Goal: Task Accomplishment & Management: Use online tool/utility

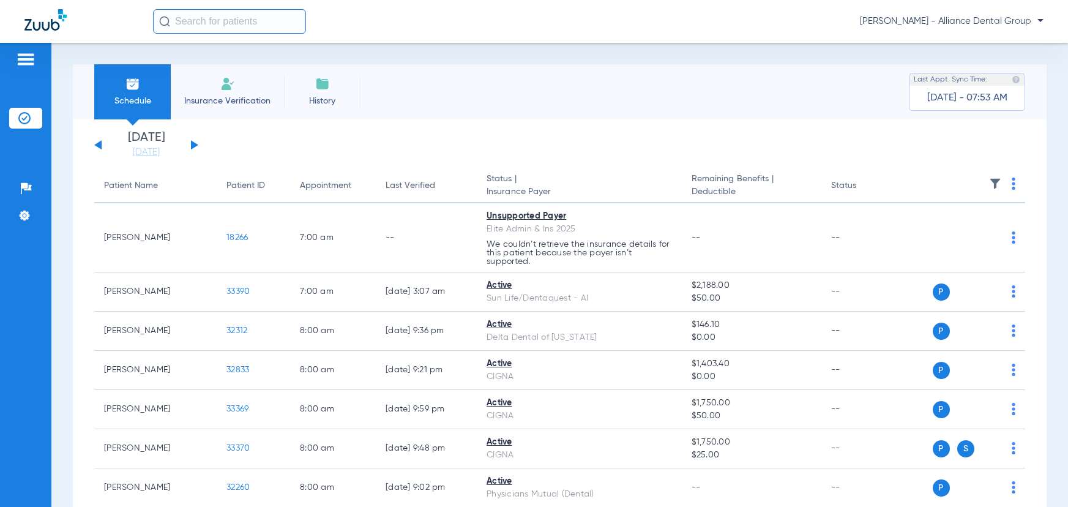
click at [935, 17] on span "[PERSON_NAME] - Alliance Dental Group" at bounding box center [952, 21] width 184 height 12
click at [985, 40] on span "Account Selection" at bounding box center [997, 43] width 69 height 9
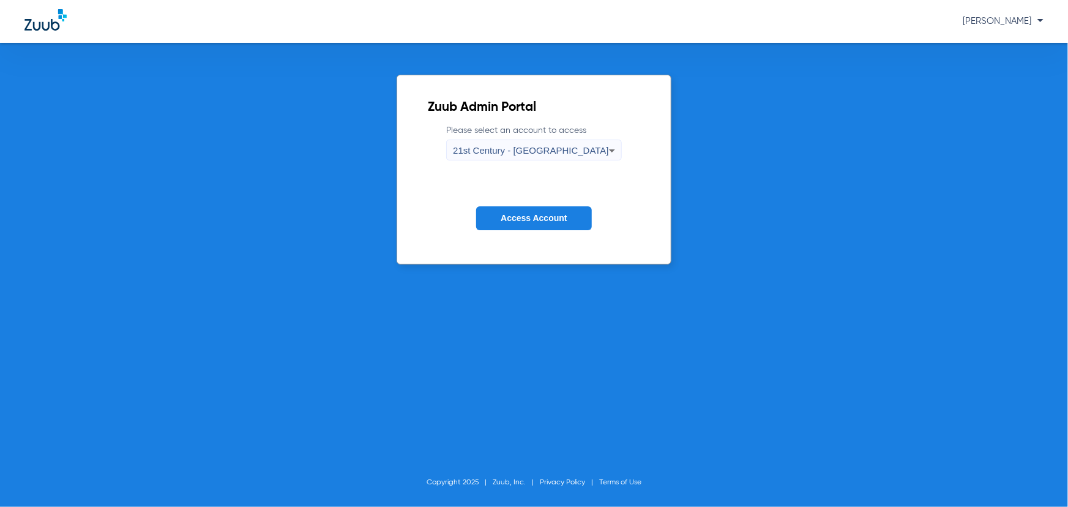
click at [514, 147] on span "21st Century - [GEOGRAPHIC_DATA]" at bounding box center [531, 150] width 156 height 10
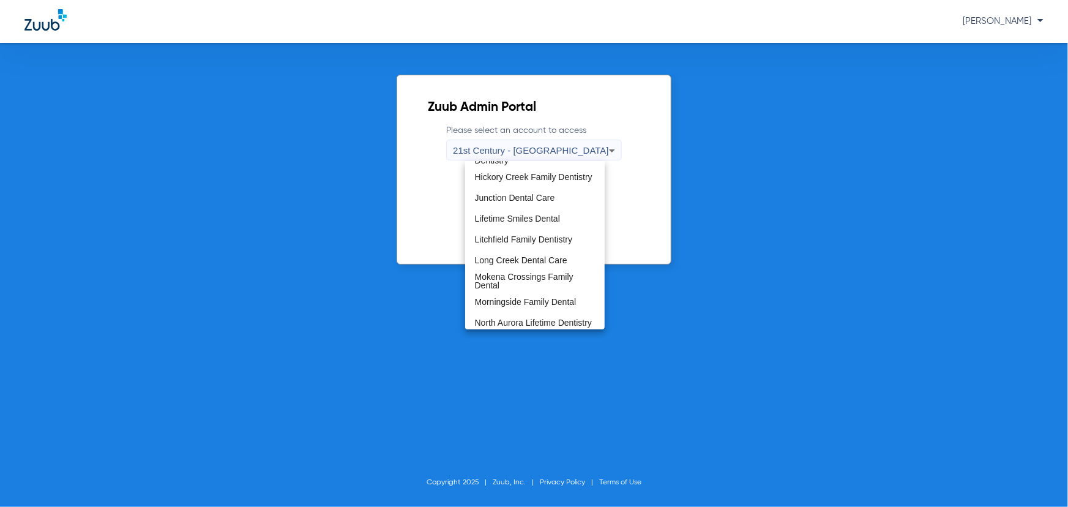
scroll to position [389, 0]
click at [520, 220] on span "Lifetime Smiles Dental" at bounding box center [517, 219] width 85 height 9
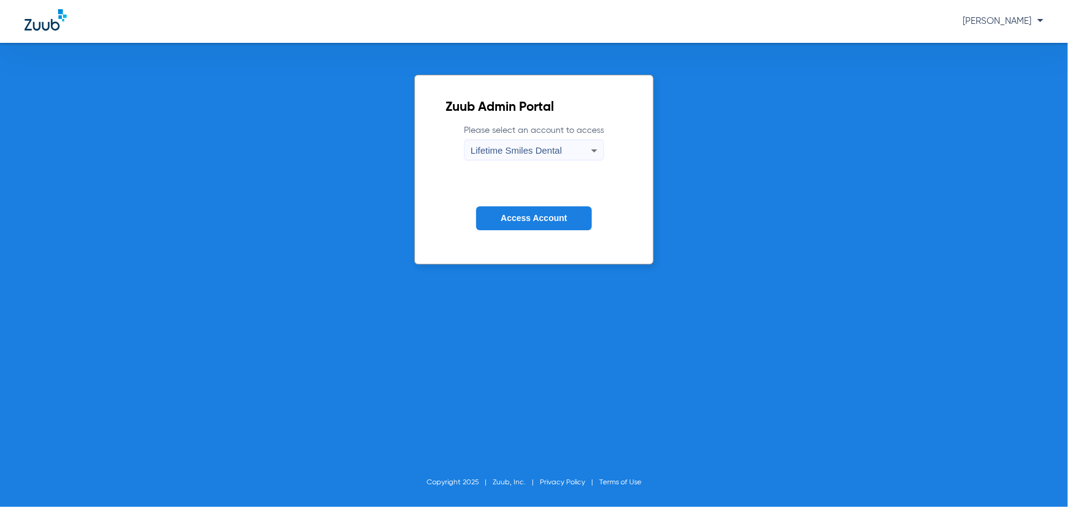
click at [520, 220] on span "Access Account" at bounding box center [533, 218] width 66 height 10
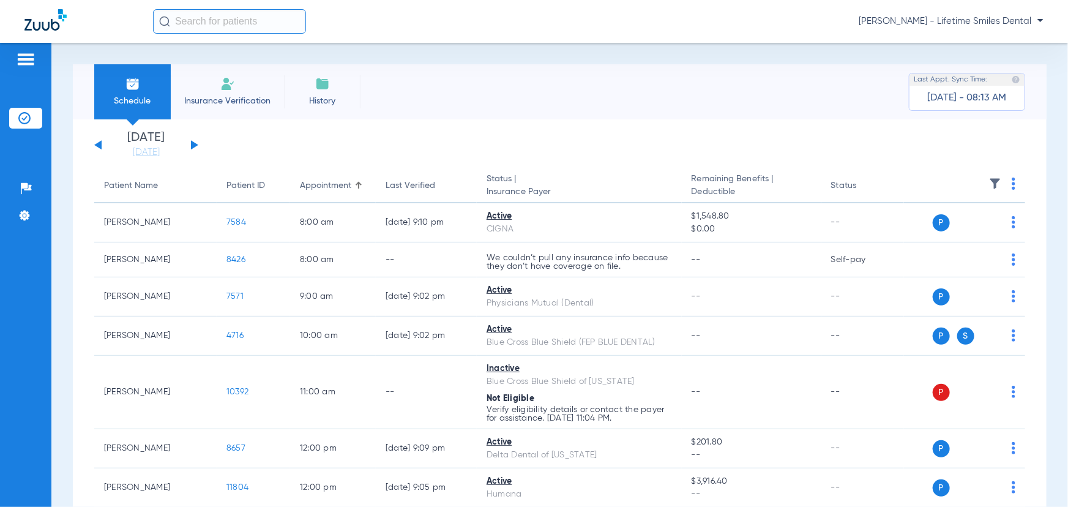
click at [262, 18] on input "text" at bounding box center [229, 21] width 153 height 24
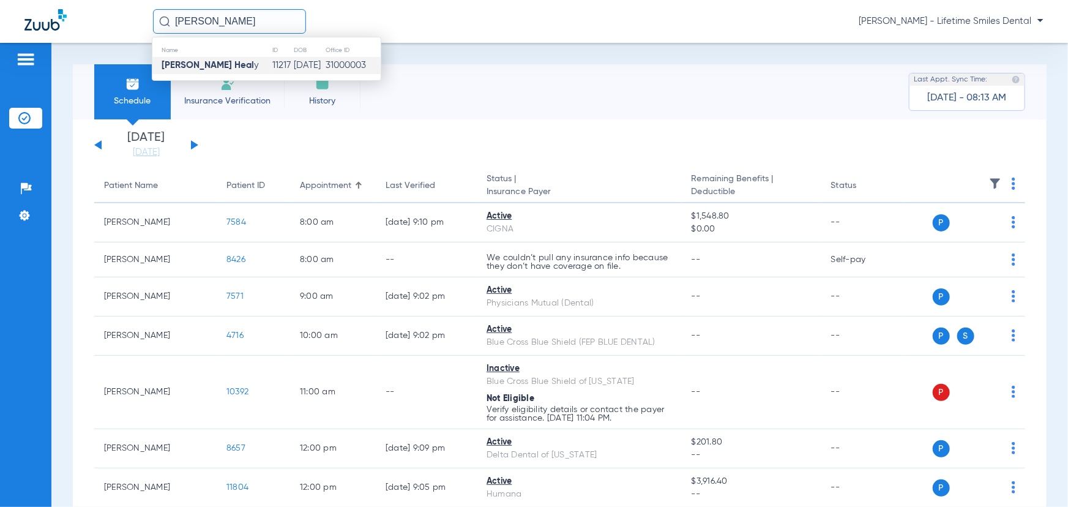
type input "[PERSON_NAME]"
click at [293, 61] on td "[DATE]" at bounding box center [308, 65] width 31 height 17
